Goal: Task Accomplishment & Management: Manage account settings

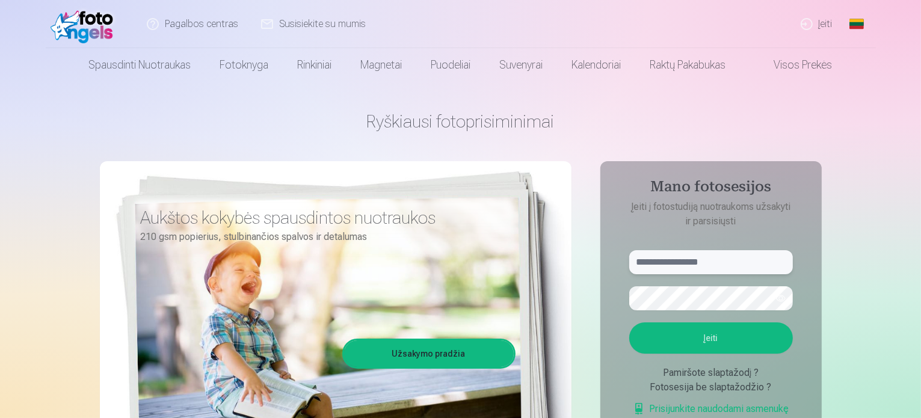
click at [679, 251] on input "text" at bounding box center [711, 262] width 164 height 24
paste input "**********"
type input "**********"
click at [670, 339] on button "Įeiti" at bounding box center [711, 337] width 164 height 31
